Goal: Task Accomplishment & Management: Complete application form

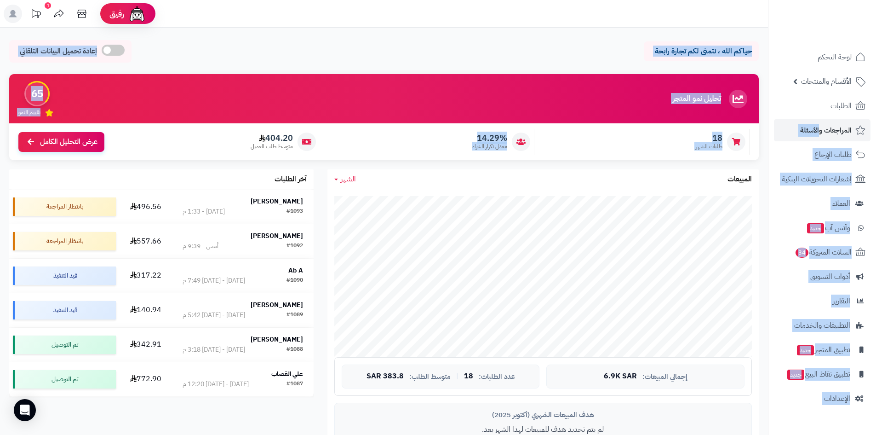
drag, startPoint x: 328, startPoint y: 168, endPoint x: 819, endPoint y: 138, distance: 492.2
click at [819, 138] on div "رفيق ! 1 الطلبات معالجة مكتمل إرجاع المنتجات العملاء المتواجدون الان 256 عملاء …" at bounding box center [438, 421] width 876 height 842
click at [761, 33] on div "حياكم الله ، نتمنى لكم تجارة رابحة إعادة تحميل البيانات التلقائي الرئيسية لوحة …" at bounding box center [384, 435] width 768 height 815
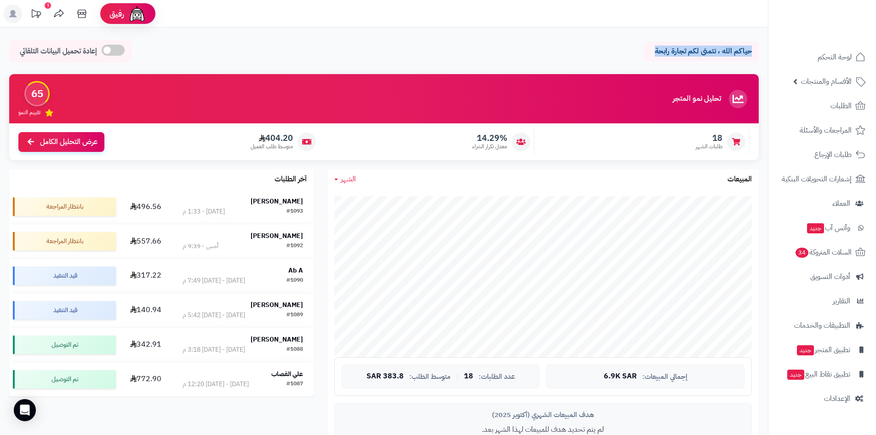
drag, startPoint x: 600, startPoint y: 56, endPoint x: 539, endPoint y: 66, distance: 61.6
click at [539, 66] on div "حياكم الله ، نتمنى لكم تجارة رابحة إعادة تحميل البيانات التلقائي الرئيسية لوحة …" at bounding box center [384, 435] width 768 height 815
click at [539, 66] on div "حياكم الله ، نتمنى لكم تجارة رابحة إعادة تحميل البيانات التلقائي" at bounding box center [384, 53] width 750 height 27
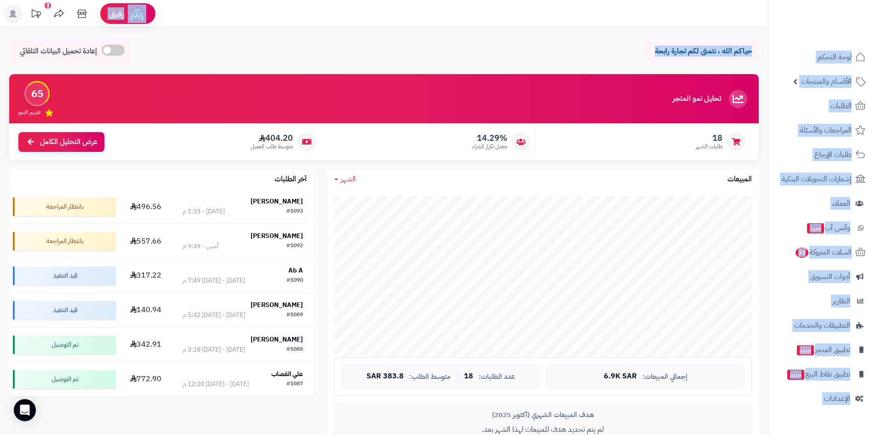
drag, startPoint x: 613, startPoint y: 54, endPoint x: 769, endPoint y: 29, distance: 157.9
click at [769, 29] on div "رفيق ! 1 الطلبات معالجة مكتمل إرجاع المنتجات العملاء المتواجدون الان 256 عملاء …" at bounding box center [438, 421] width 876 height 842
click at [747, 31] on div "حياكم الله ، نتمنى لكم تجارة رابحة إعادة تحميل البيانات التلقائي الرئيسية لوحة …" at bounding box center [384, 435] width 768 height 815
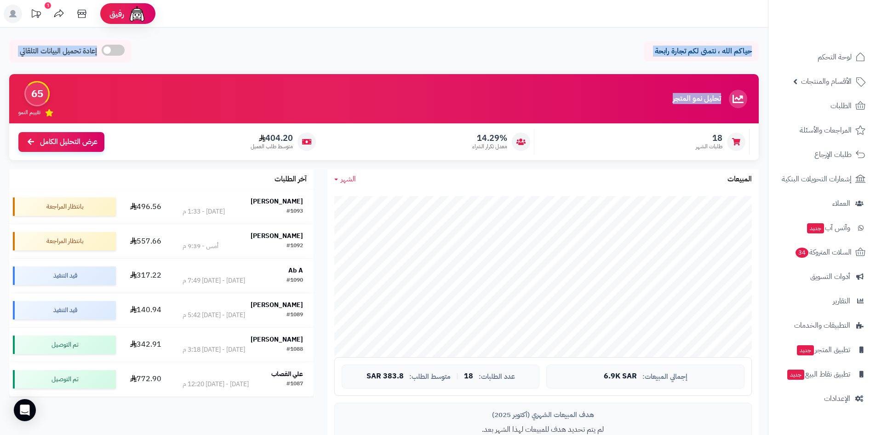
drag, startPoint x: 751, startPoint y: 31, endPoint x: 526, endPoint y: 91, distance: 232.8
click at [526, 91] on div "حياكم الله ، نتمنى لكم تجارة رابحة إعادة تحميل البيانات التلقائي الرئيسية لوحة …" at bounding box center [384, 435] width 768 height 815
click at [526, 91] on div "تحليل نمو المتجر مرحلة النمو 65 تقييم النمو" at bounding box center [384, 98] width 750 height 49
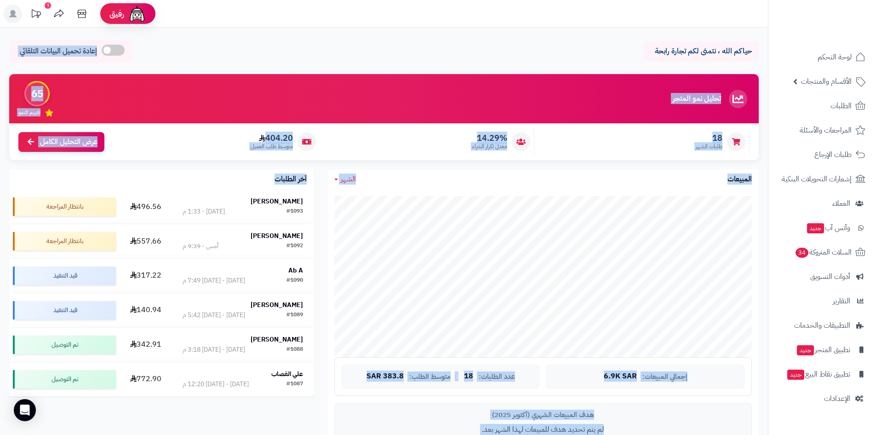
drag, startPoint x: 355, startPoint y: 68, endPoint x: 17, endPoint y: 172, distance: 353.9
click at [17, 172] on div "حياكم الله ، نتمنى لكم تجارة رابحة إعادة تحميل البيانات التلقائي الرئيسية لوحة …" at bounding box center [384, 435] width 768 height 815
click at [39, 156] on div "18 طلبات الشهر 14.29% معدل تكرار الشراء 404.20 متوسط طلب العميل عرض التحليل الك…" at bounding box center [384, 141] width 750 height 37
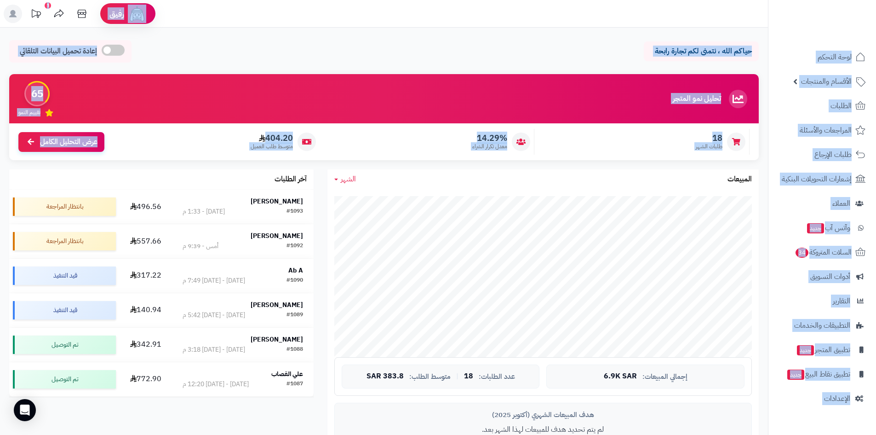
drag, startPoint x: 25, startPoint y: 163, endPoint x: 461, endPoint y: 24, distance: 457.3
click at [461, 24] on div "رفيق ! 1 الطلبات معالجة مكتمل إرجاع المنتجات العملاء المتواجدون الان 256 عملاء …" at bounding box center [438, 421] width 876 height 842
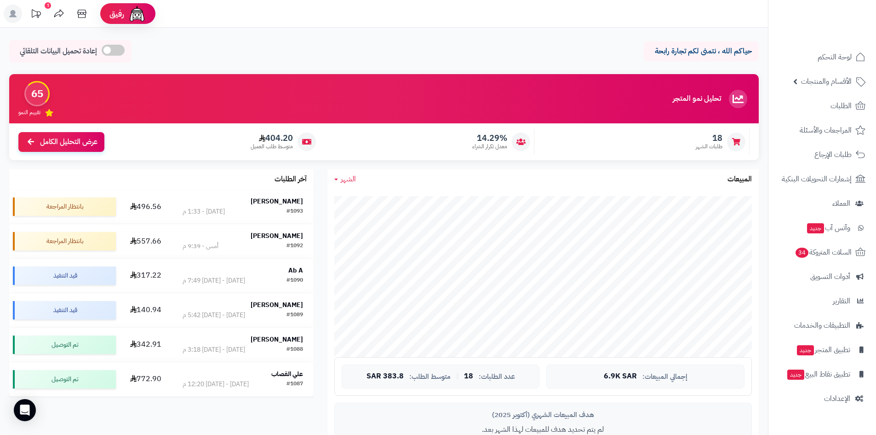
click at [461, 24] on header "رفيق ! 1 الطلبات معالجة مكتمل إرجاع المنتجات العملاء المتواجدون الان 256 عملاء …" at bounding box center [438, 14] width 876 height 28
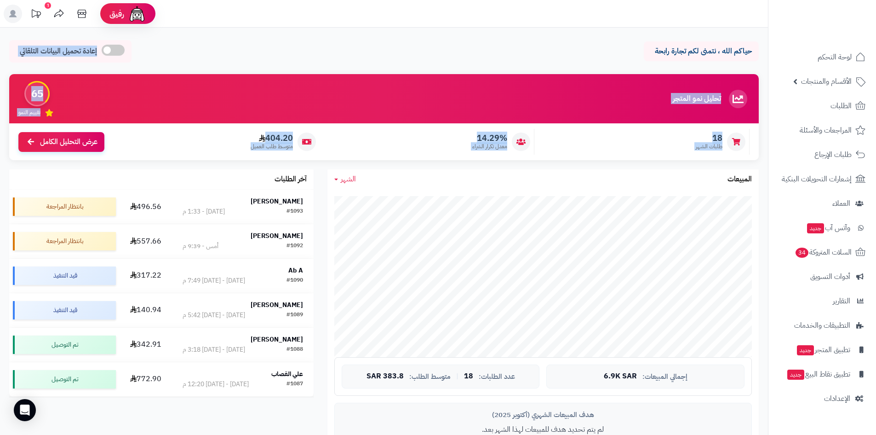
drag, startPoint x: 282, startPoint y: 87, endPoint x: 162, endPoint y: 162, distance: 141.6
click at [162, 162] on div "حياكم الله ، نتمنى لكم تجارة رابحة إعادة تحميل البيانات التلقائي الرئيسية لوحة …" at bounding box center [384, 435] width 768 height 815
click at [162, 162] on div "تحليل نمو المتجر مرحلة النمو 65 تقييم النمو 18 طلبات الشهر 14.29% معدل تكرار ال…" at bounding box center [384, 121] width 764 height 95
drag, startPoint x: 164, startPoint y: 162, endPoint x: 494, endPoint y: 41, distance: 351.5
click at [473, 49] on div "حياكم الله ، نتمنى لكم تجارة رابحة إعادة تحميل البيانات التلقائي الرئيسية لوحة …" at bounding box center [384, 435] width 768 height 815
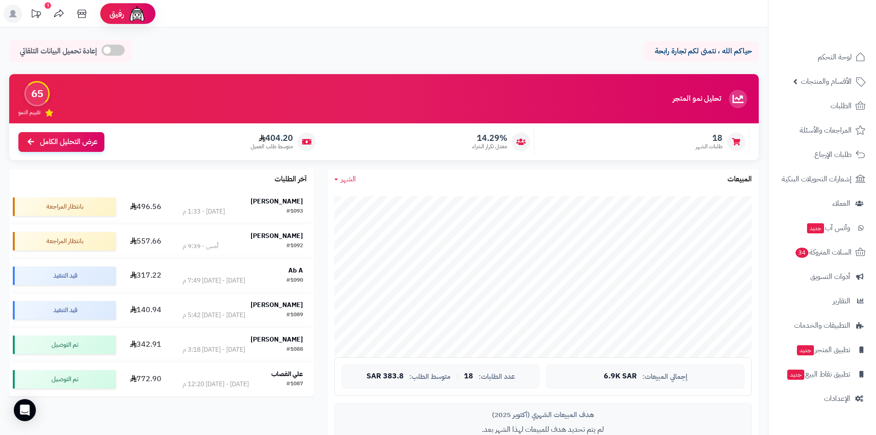
drag, startPoint x: 263, startPoint y: 173, endPoint x: 271, endPoint y: 170, distance: 8.0
click at [270, 170] on div "آخر الطلبات" at bounding box center [161, 179] width 305 height 20
click at [10, 423] on div "تحليل نمو المتجر مرحلة النمو 65 تقييم النمو 18 طلبات الشهر 14.29% معدل تكرار ال…" at bounding box center [384, 281] width 764 height 415
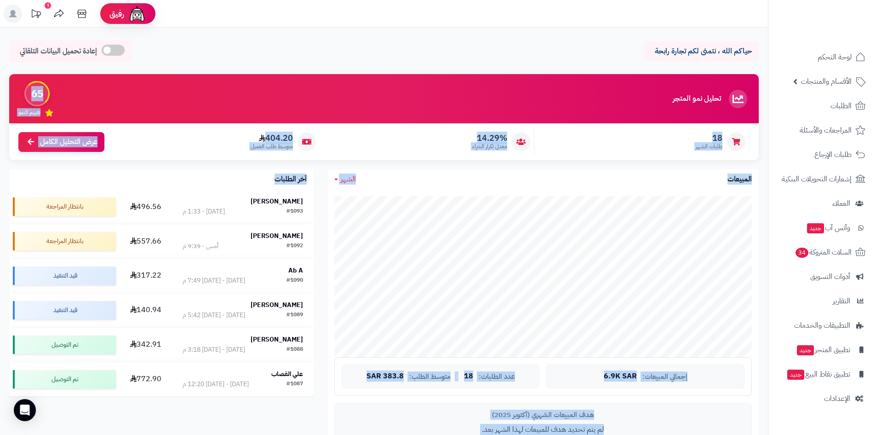
drag, startPoint x: 174, startPoint y: 401, endPoint x: 431, endPoint y: 87, distance: 405.7
click at [426, 91] on div "تحليل نمو المتجر مرحلة النمو 65 تقييم النمو 18 طلبات الشهر 14.29% معدل تكرار ال…" at bounding box center [384, 281] width 764 height 415
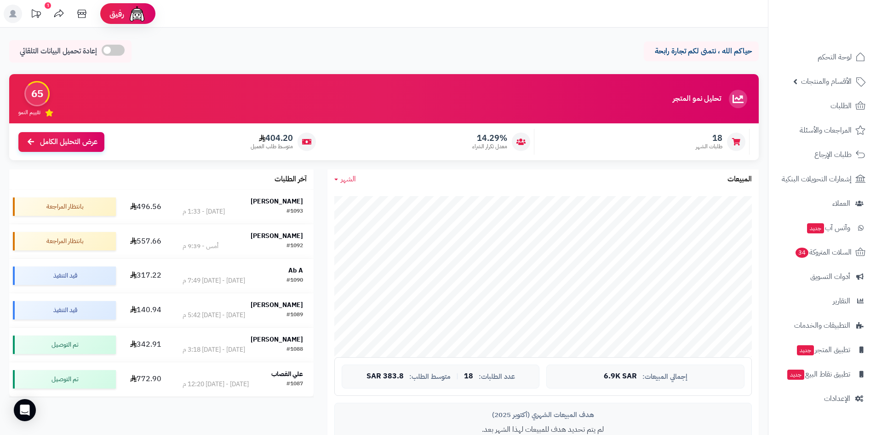
click at [460, 63] on div "حياكم الله ، نتمنى لكم تجارة رابحة إعادة تحميل البيانات التلقائي" at bounding box center [384, 53] width 750 height 27
click at [849, 262] on link "السلات المتروكة 34" at bounding box center [822, 252] width 97 height 22
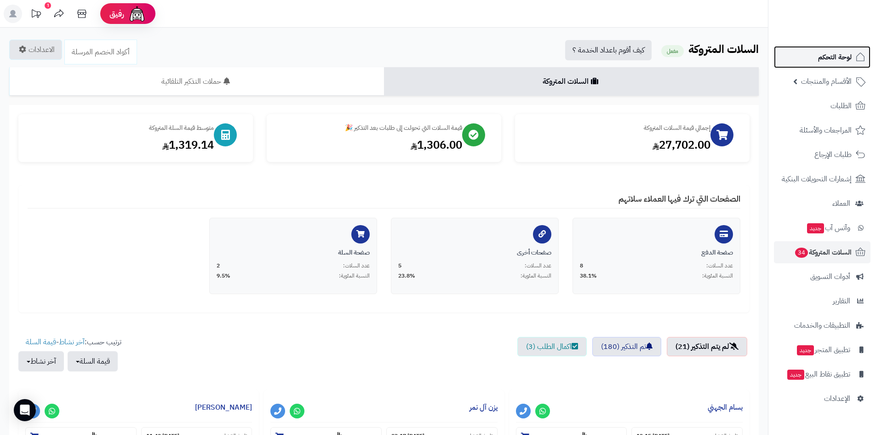
click at [825, 64] on link "لوحة التحكم" at bounding box center [822, 57] width 97 height 22
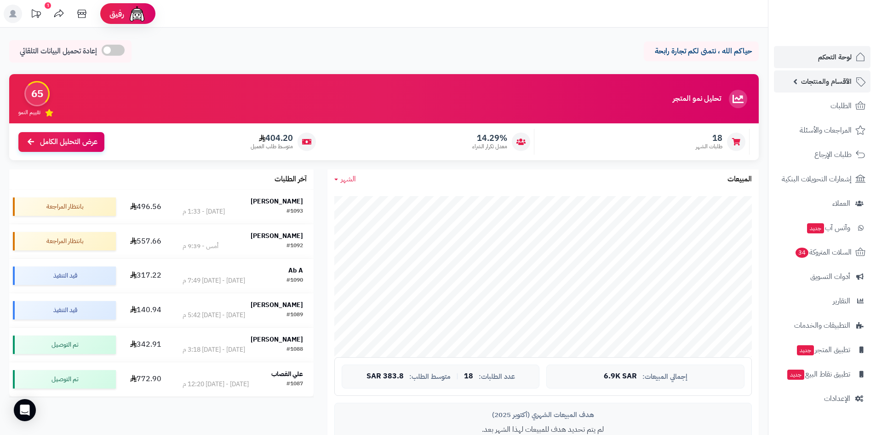
click at [834, 83] on span "الأقسام والمنتجات" at bounding box center [826, 81] width 51 height 13
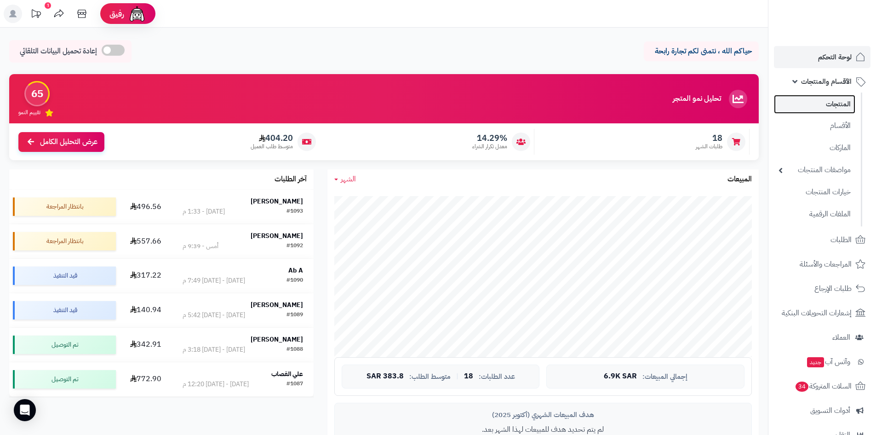
click at [831, 99] on link "المنتجات" at bounding box center [814, 104] width 81 height 19
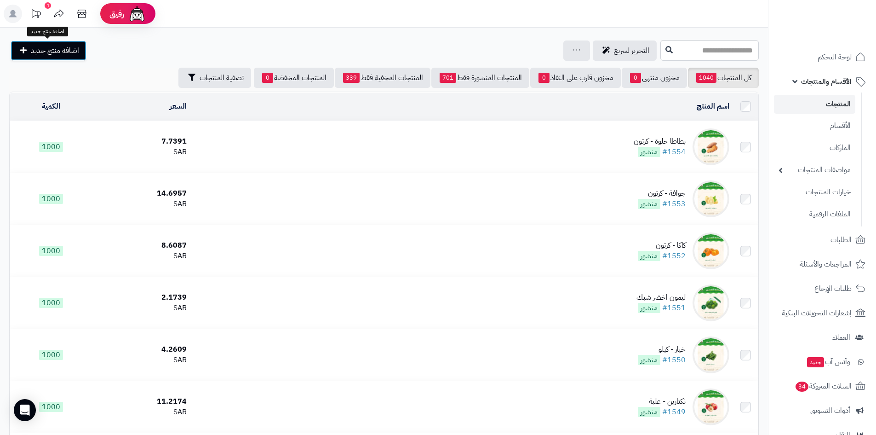
click at [52, 52] on span "اضافة منتج جديد" at bounding box center [55, 50] width 48 height 11
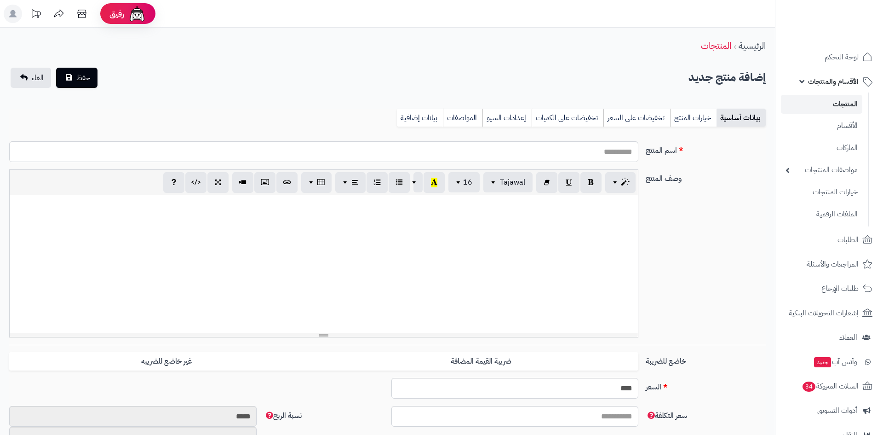
select select
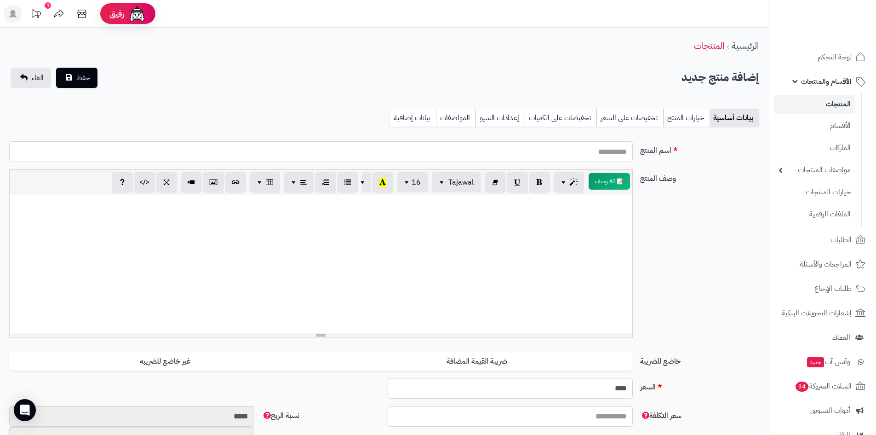
click at [583, 148] on input "اسم المنتج" at bounding box center [321, 151] width 624 height 21
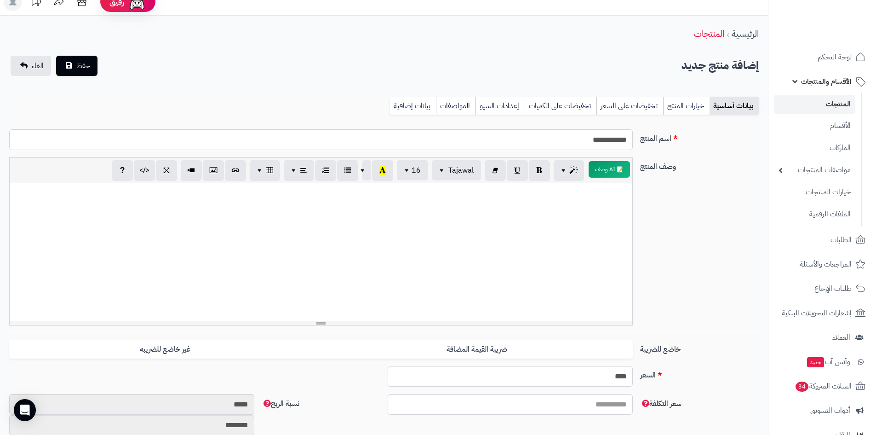
scroll to position [92, 0]
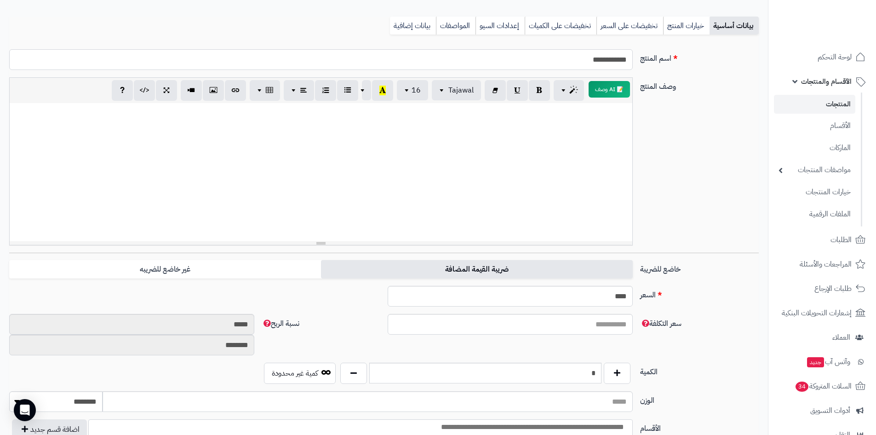
type input "**********"
click at [474, 268] on label "ضريبة القيمة المضافة" at bounding box center [477, 269] width 312 height 19
type input "*"
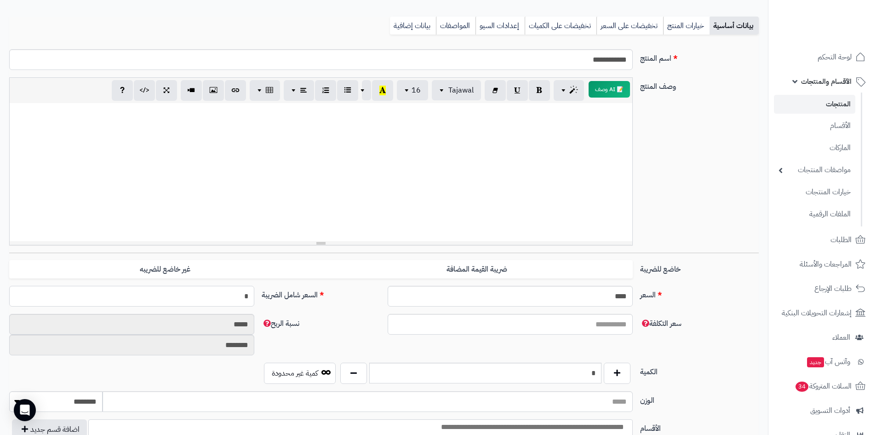
click at [219, 302] on input "*" at bounding box center [131, 296] width 245 height 21
click at [222, 287] on input "*" at bounding box center [131, 296] width 245 height 21
click at [218, 300] on input "*" at bounding box center [131, 296] width 245 height 21
click at [220, 299] on input "*" at bounding box center [131, 296] width 245 height 21
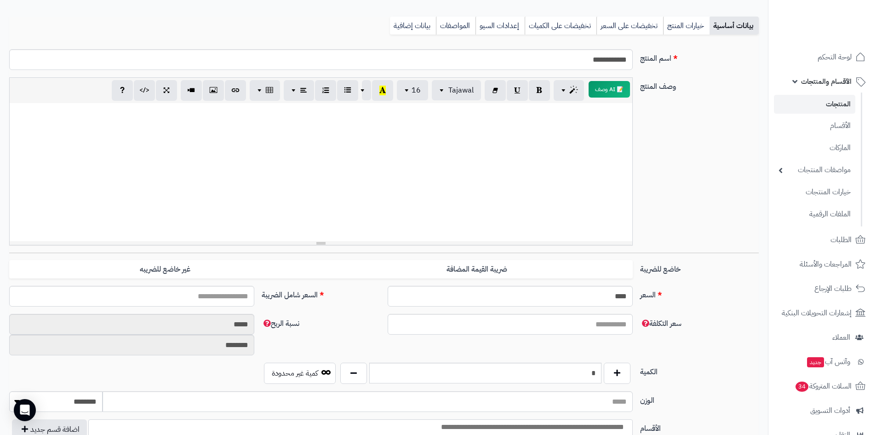
type input "*"
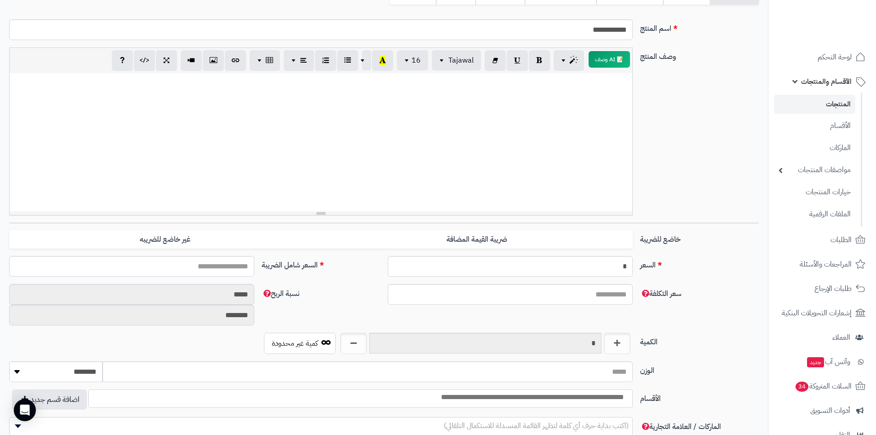
scroll to position [138, 0]
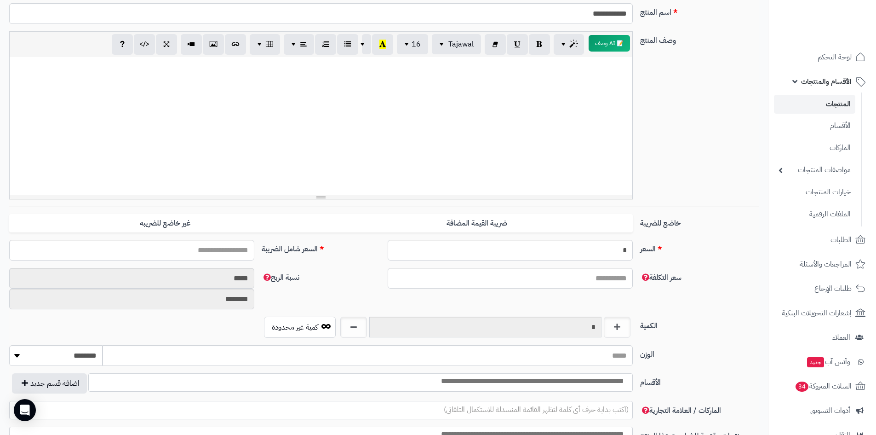
click at [587, 381] on input "search" at bounding box center [507, 381] width 248 height 11
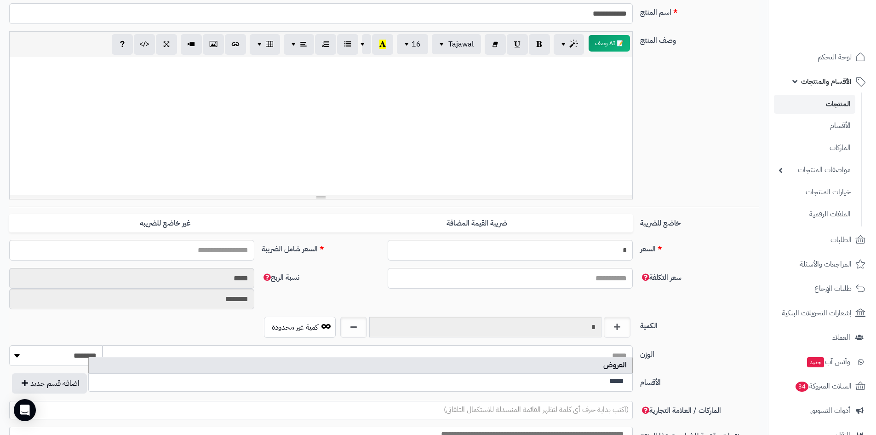
type input "*****"
select select "***"
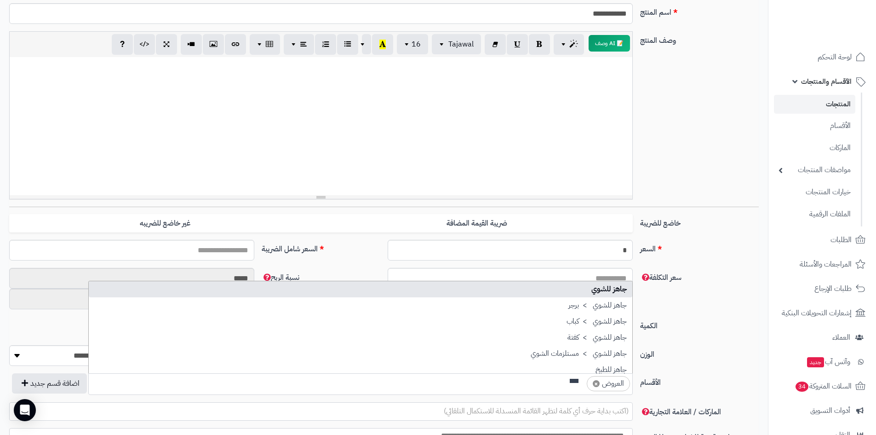
scroll to position [0, 0]
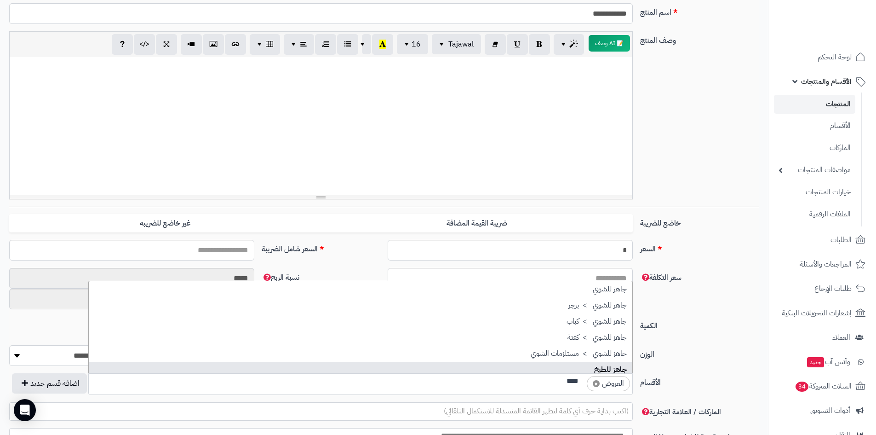
type input "****"
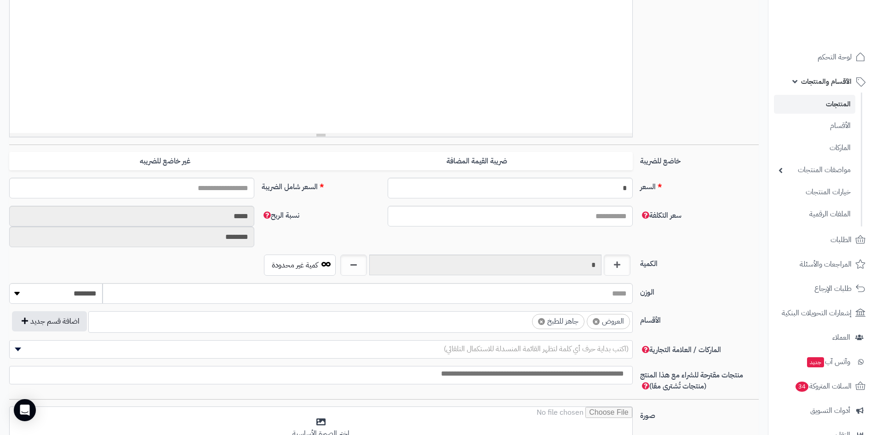
scroll to position [276, 0]
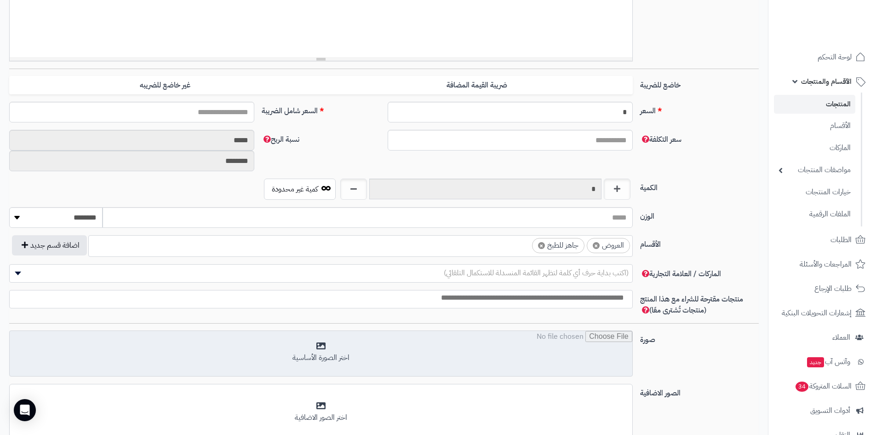
click at [502, 348] on input "file" at bounding box center [321, 354] width 623 height 46
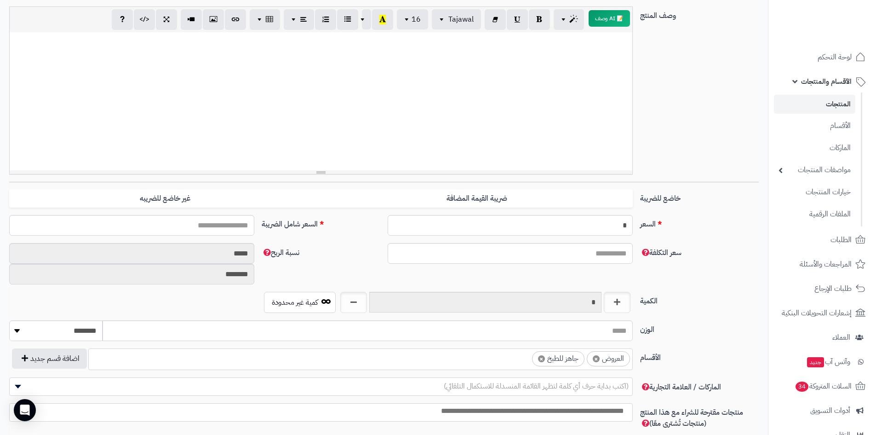
scroll to position [0, 0]
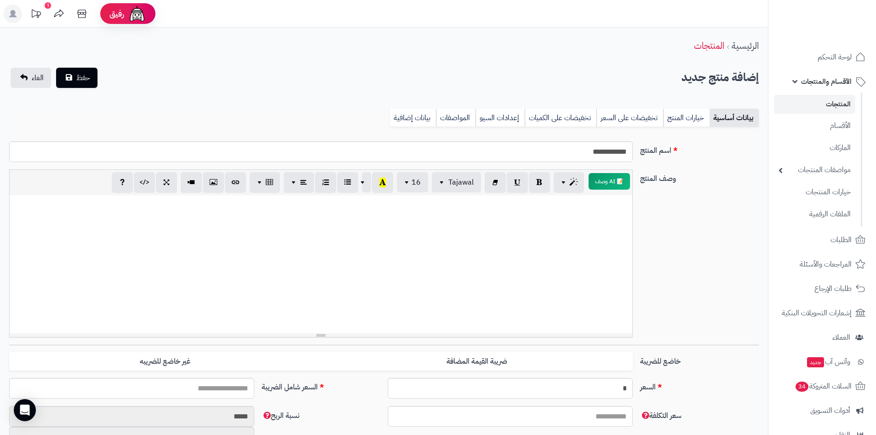
click at [589, 227] on div at bounding box center [321, 264] width 623 height 138
click at [563, 150] on input "**********" at bounding box center [321, 151] width 624 height 21
type input "**********"
click at [576, 202] on p at bounding box center [321, 205] width 614 height 11
click at [73, 72] on button "حفظ" at bounding box center [76, 77] width 41 height 20
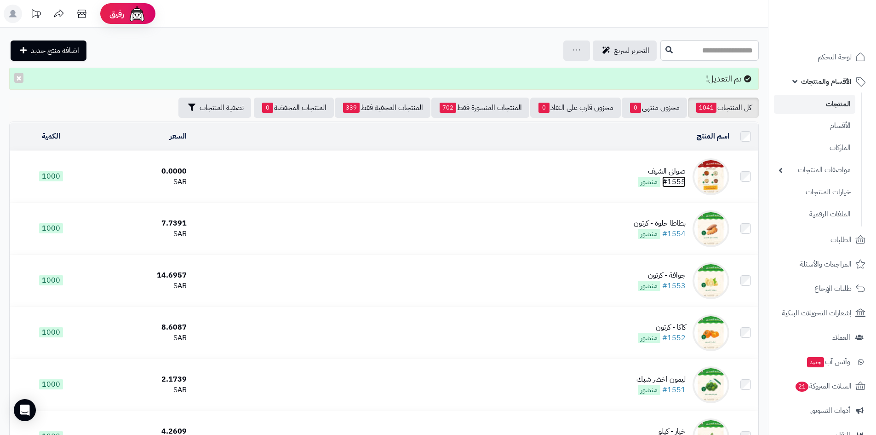
click at [677, 177] on link "#1555" at bounding box center [673, 181] width 23 height 11
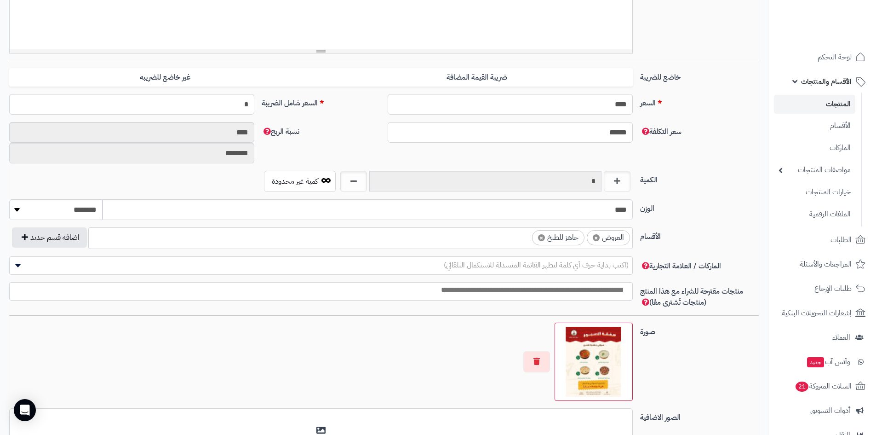
scroll to position [414, 0]
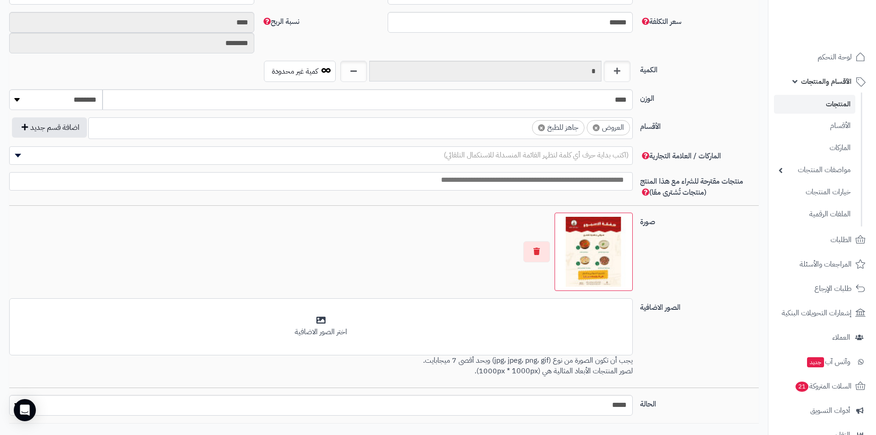
click at [672, 297] on div "صورة اختر الصورة الأساسية" at bounding box center [384, 256] width 757 height 86
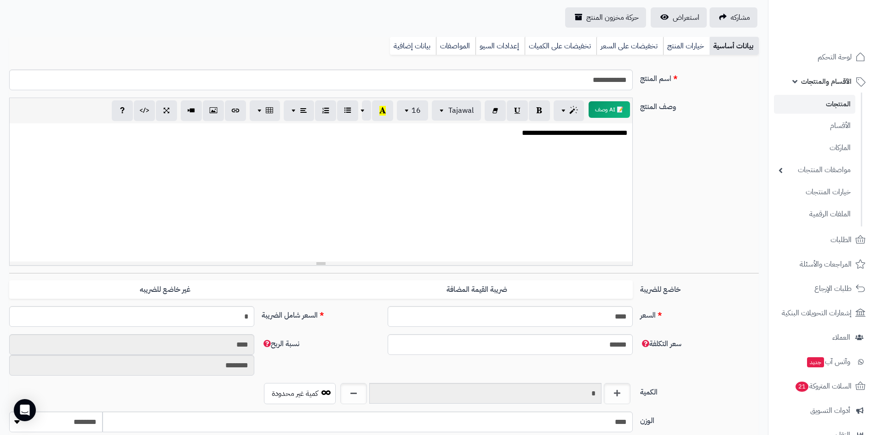
scroll to position [0, 0]
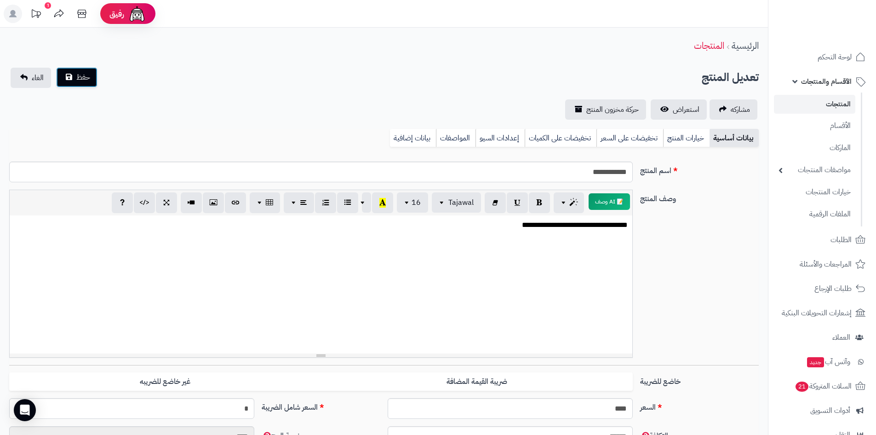
click at [81, 79] on span "حفظ" at bounding box center [83, 77] width 14 height 11
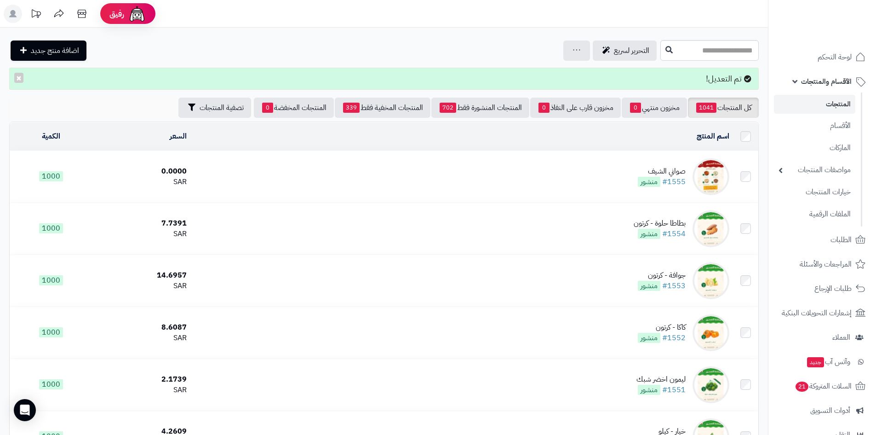
click at [711, 178] on img at bounding box center [711, 176] width 37 height 37
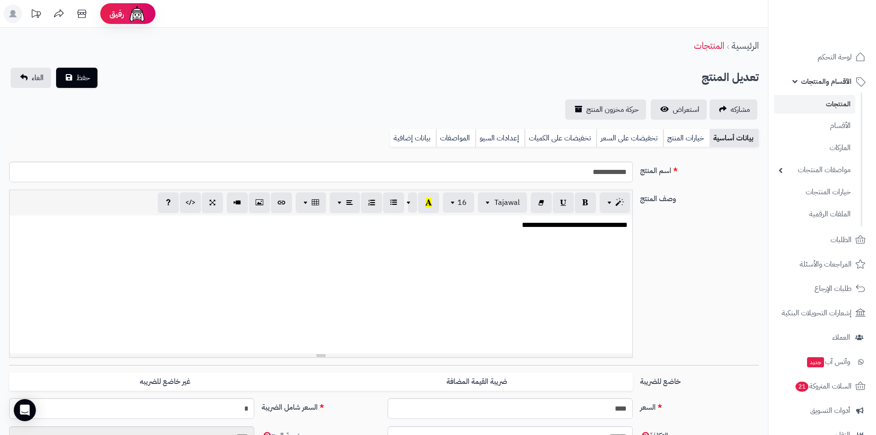
scroll to position [62, 0]
click at [829, 81] on span "الأقسام والمنتجات" at bounding box center [826, 81] width 51 height 13
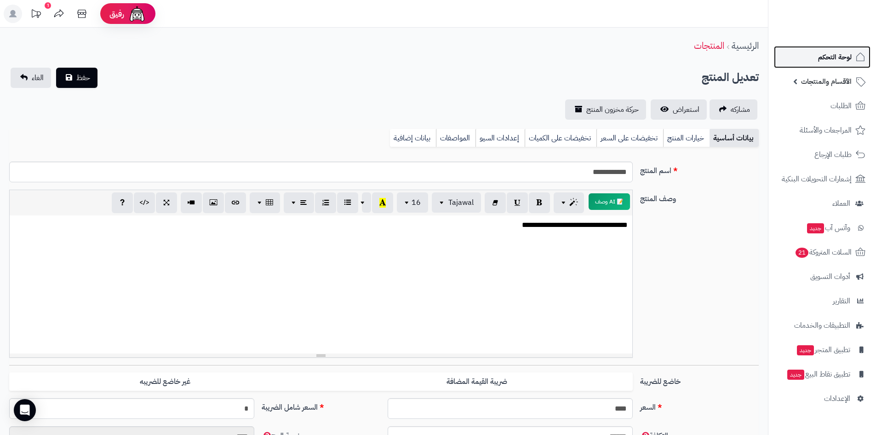
click at [837, 54] on span "لوحة التحكم" at bounding box center [835, 57] width 34 height 13
